Goal: Use online tool/utility

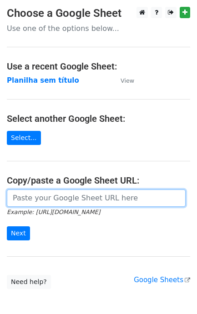
click at [84, 199] on input "url" at bounding box center [96, 198] width 179 height 17
paste input "https://docs.google.com/spreadsheets/d/1S-SQS2_G7Zty6PTnG5c1oUpd2WHXhMJP4fiCFJ9…"
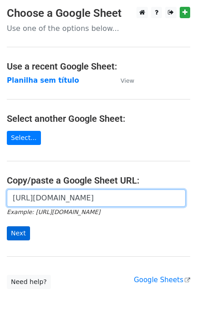
type input "https://docs.google.com/spreadsheets/d/1S-SQS2_G7Zty6PTnG5c1oUpd2WHXhMJP4fiCFJ9…"
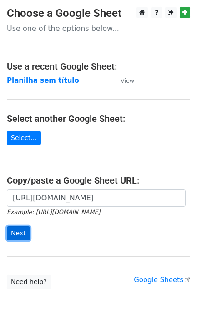
click at [10, 232] on input "Next" at bounding box center [18, 234] width 23 height 14
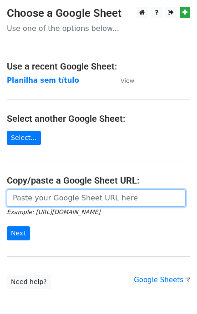
click at [73, 199] on input "url" at bounding box center [96, 198] width 179 height 17
paste input "https://docs.google.com/spreadsheets/d/1S-SQS2_G7Zty6PTnG5c1oUpd2WHXhMJP4fiCFJ9…"
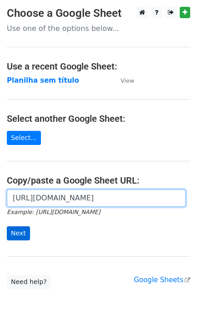
type input "https://docs.google.com/spreadsheets/d/1S-SQS2_G7Zty6PTnG5c1oUpd2WHXhMJP4fiCFJ9…"
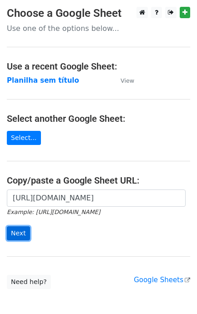
scroll to position [0, 0]
click at [24, 236] on input "Next" at bounding box center [18, 234] width 23 height 14
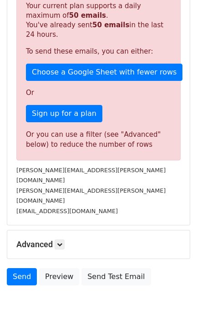
scroll to position [223, 0]
